Goal: Information Seeking & Learning: Learn about a topic

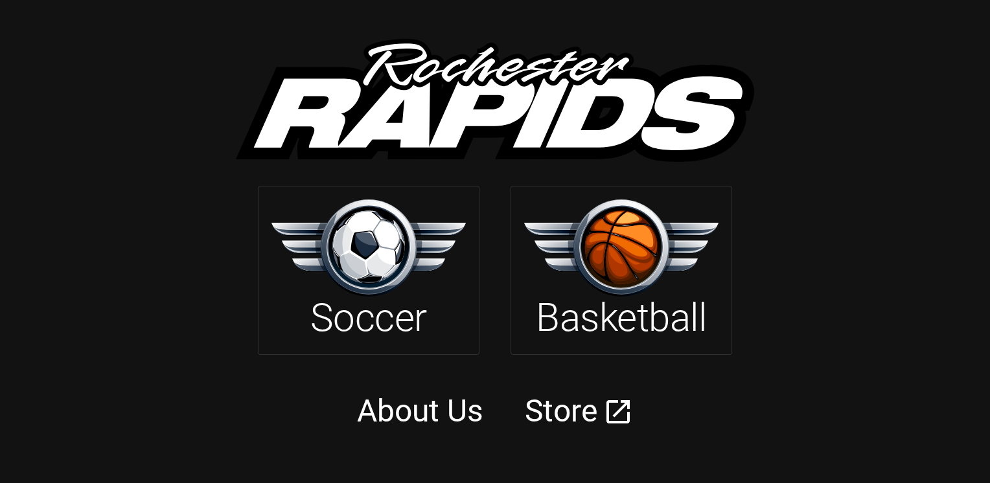
click at [380, 264] on img at bounding box center [368, 248] width 194 height 97
click at [654, 286] on img at bounding box center [621, 248] width 194 height 97
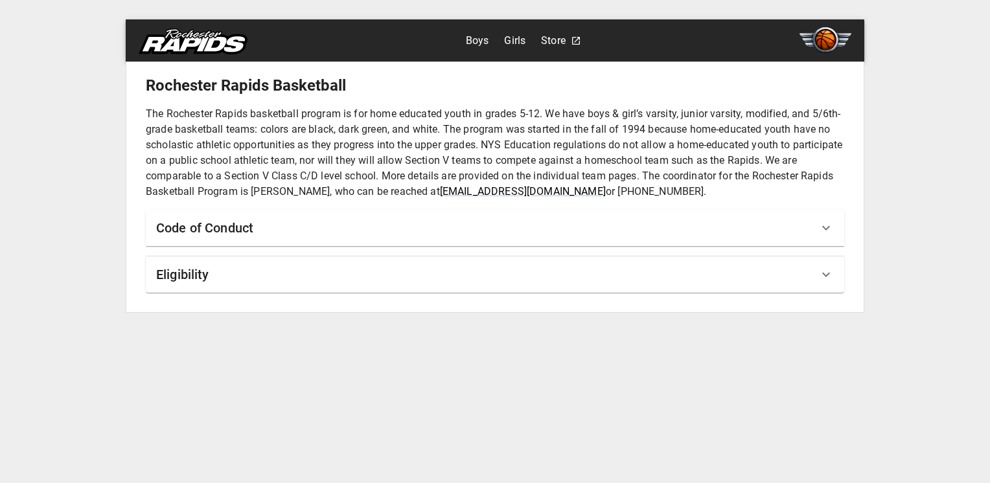
click at [316, 259] on div "Eligibility" at bounding box center [495, 275] width 698 height 36
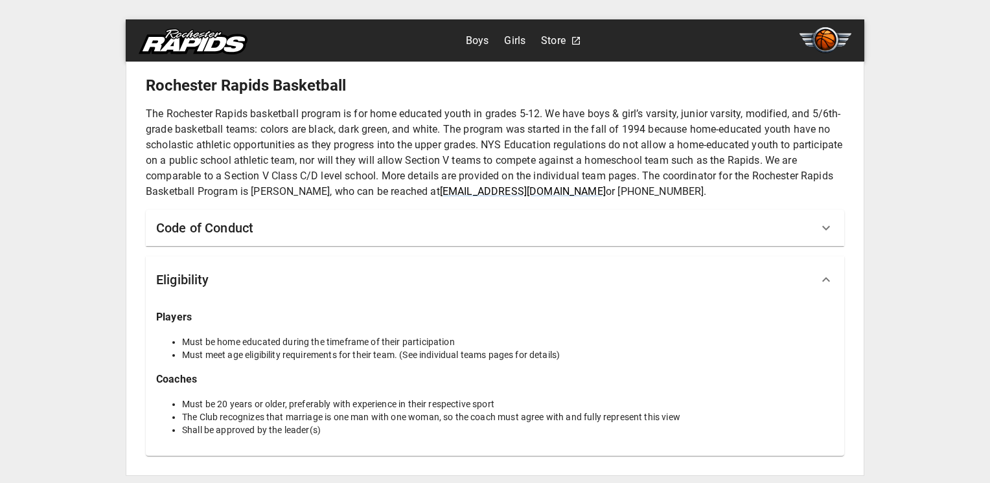
click at [308, 214] on div "Code of Conduct" at bounding box center [495, 228] width 698 height 36
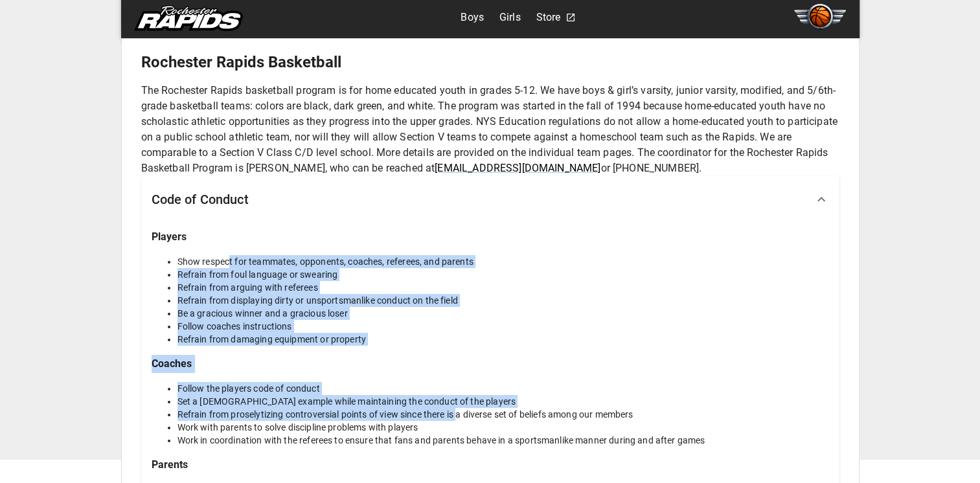
scroll to position [65, 0]
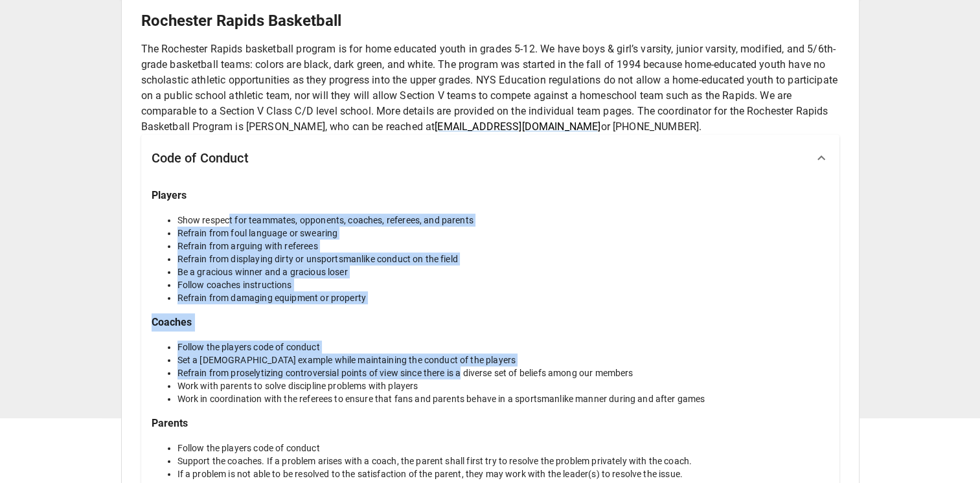
drag, startPoint x: 239, startPoint y: 291, endPoint x: 464, endPoint y: 375, distance: 240.1
click at [464, 375] on div "Players Show respect for teammates, opponents, coaches, referees, and parents […" at bounding box center [490, 340] width 698 height 319
